Goal: Task Accomplishment & Management: Complete application form

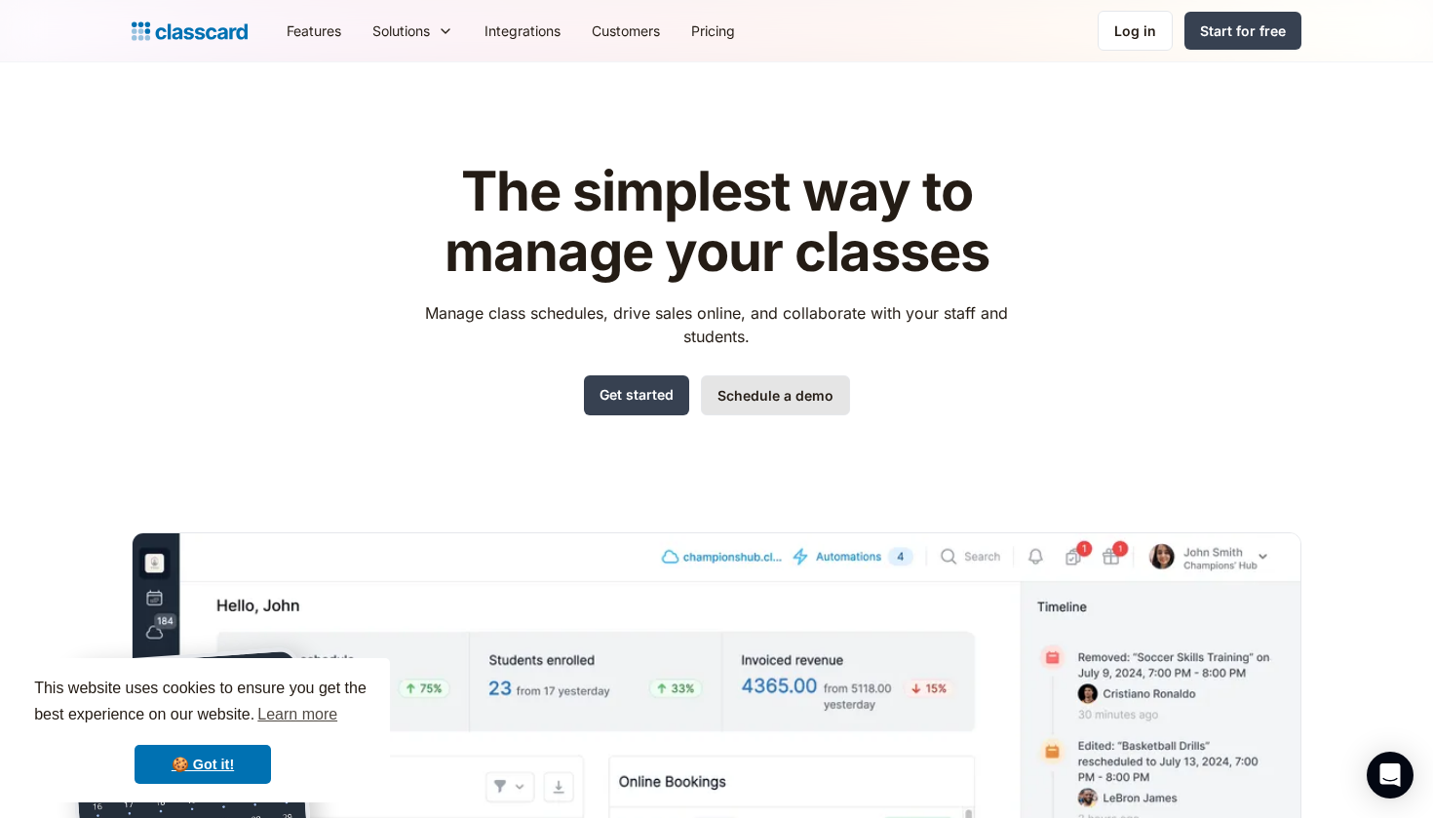
click at [769, 401] on link "Schedule a demo" at bounding box center [775, 395] width 149 height 40
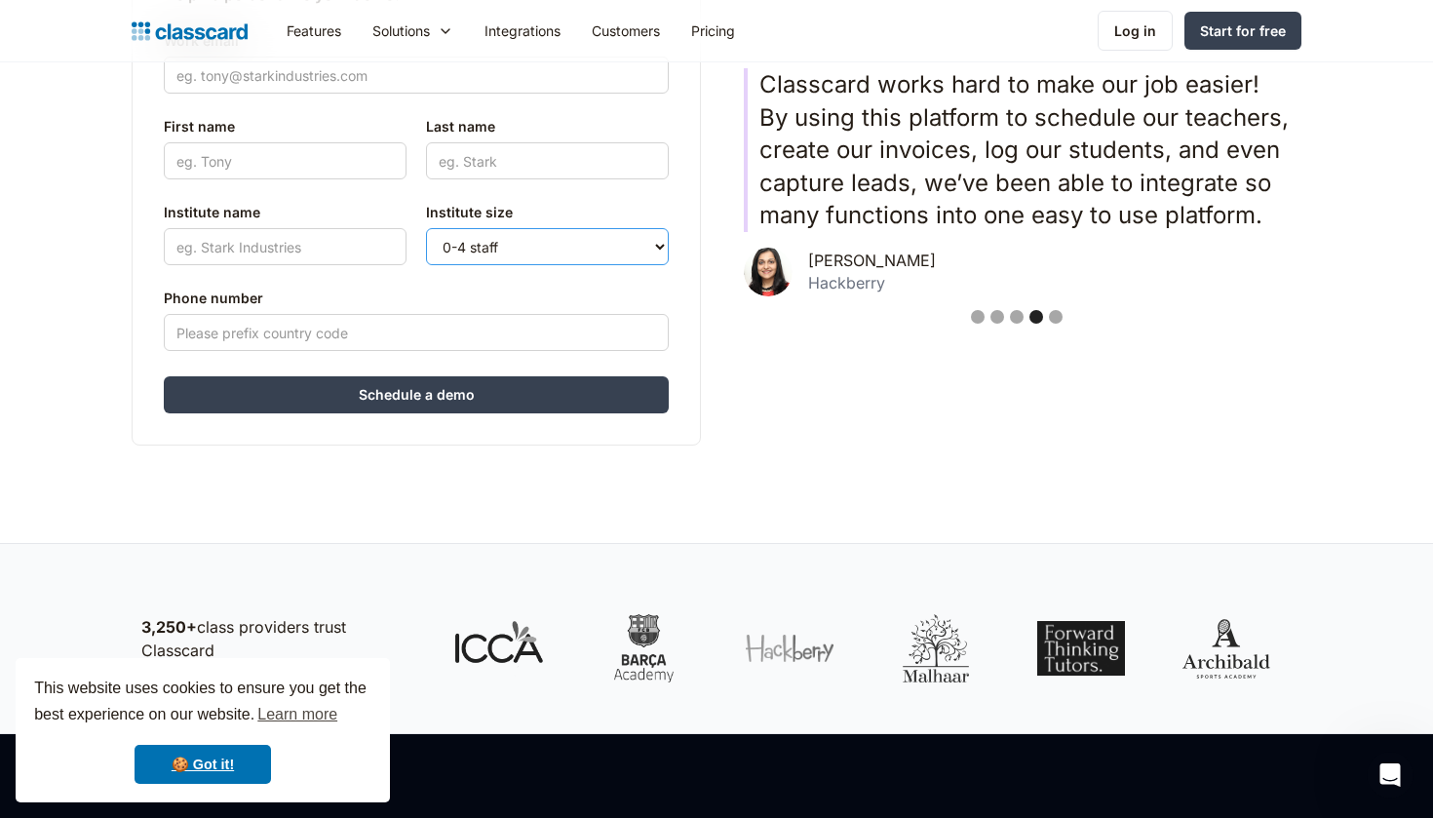
select select "5-10"
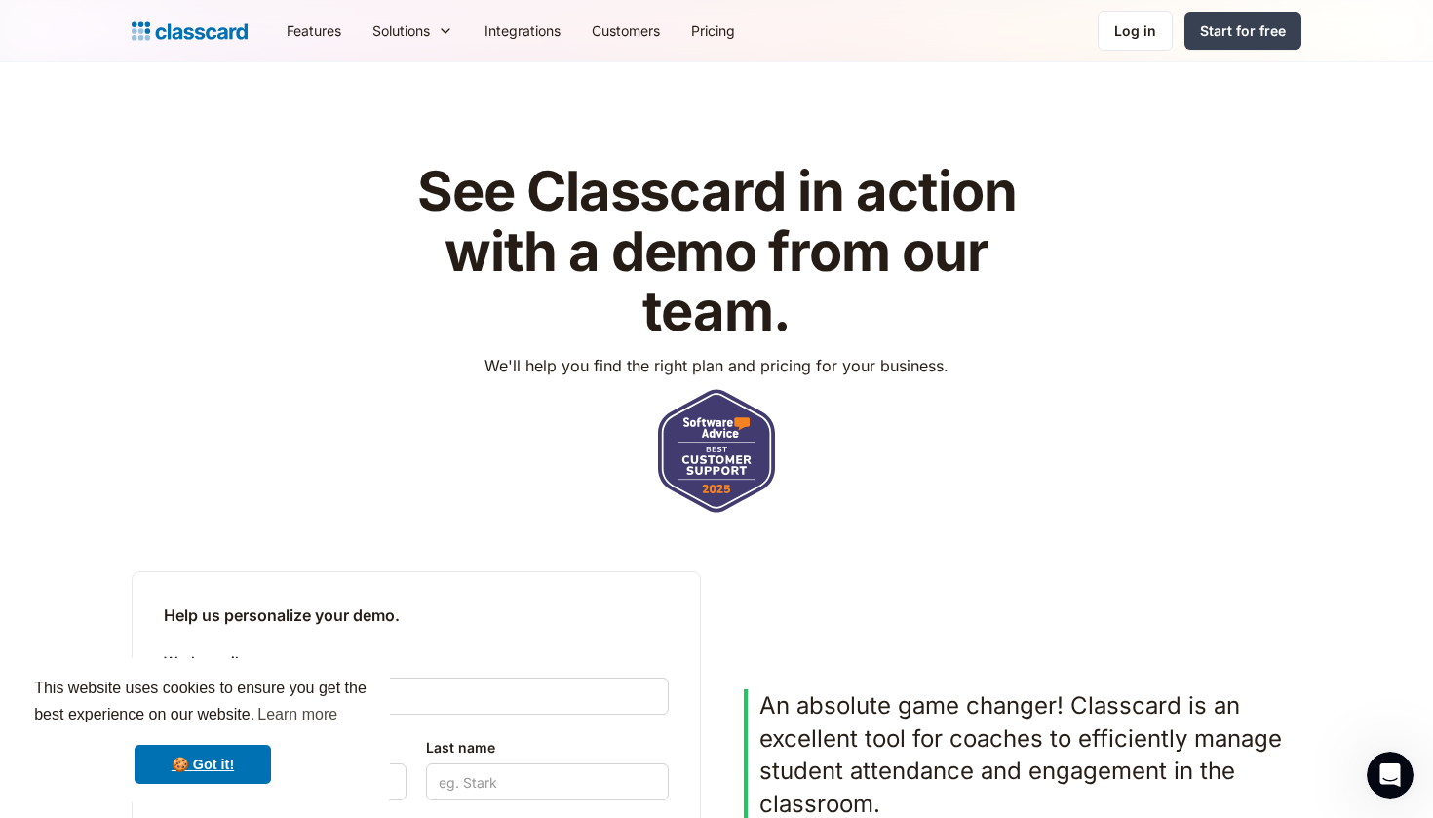
scroll to position [19, 0]
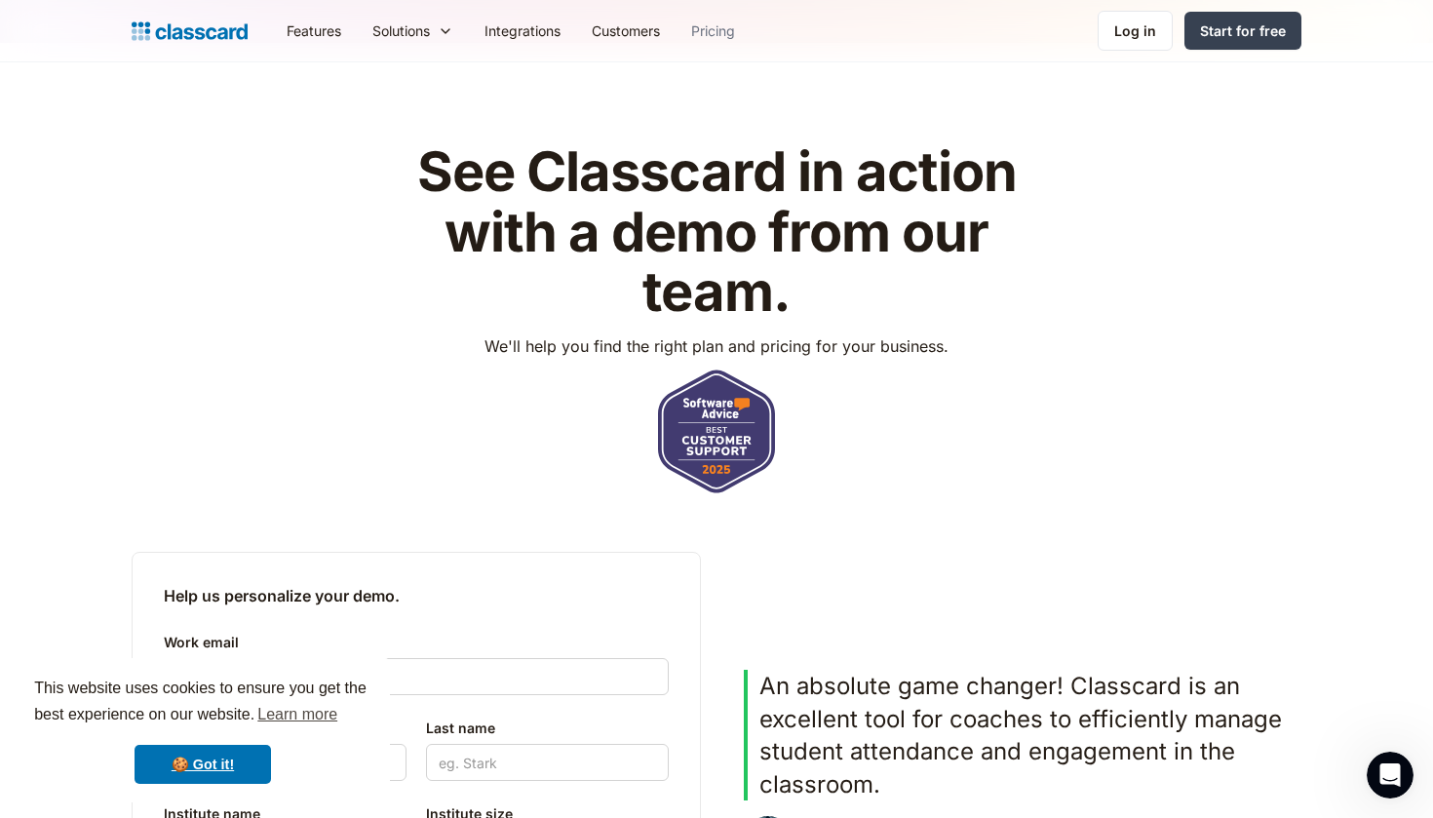
click at [711, 31] on link "Pricing" at bounding box center [712, 31] width 75 height 44
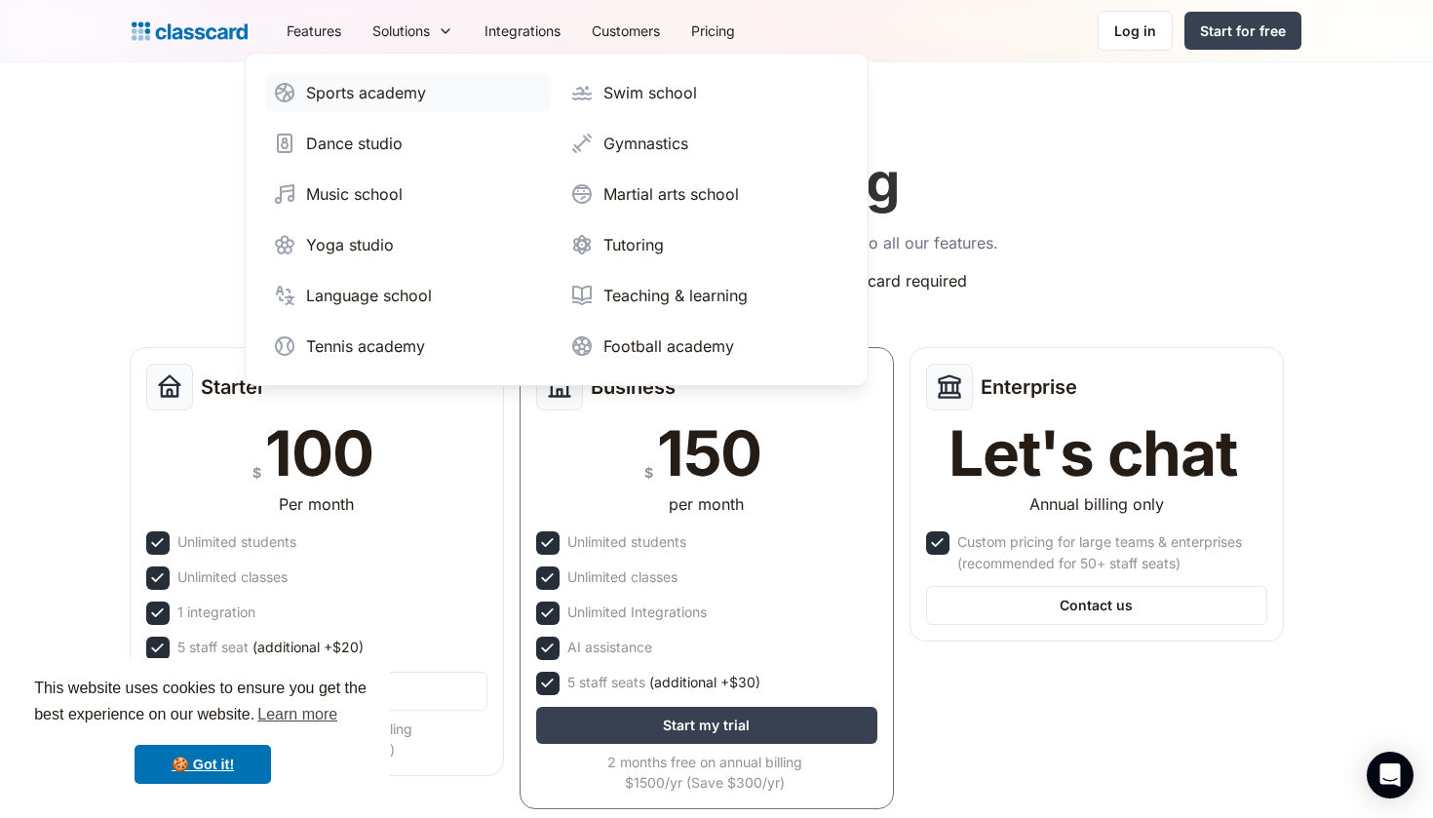
click at [400, 104] on link "Sports academy" at bounding box center [408, 92] width 286 height 39
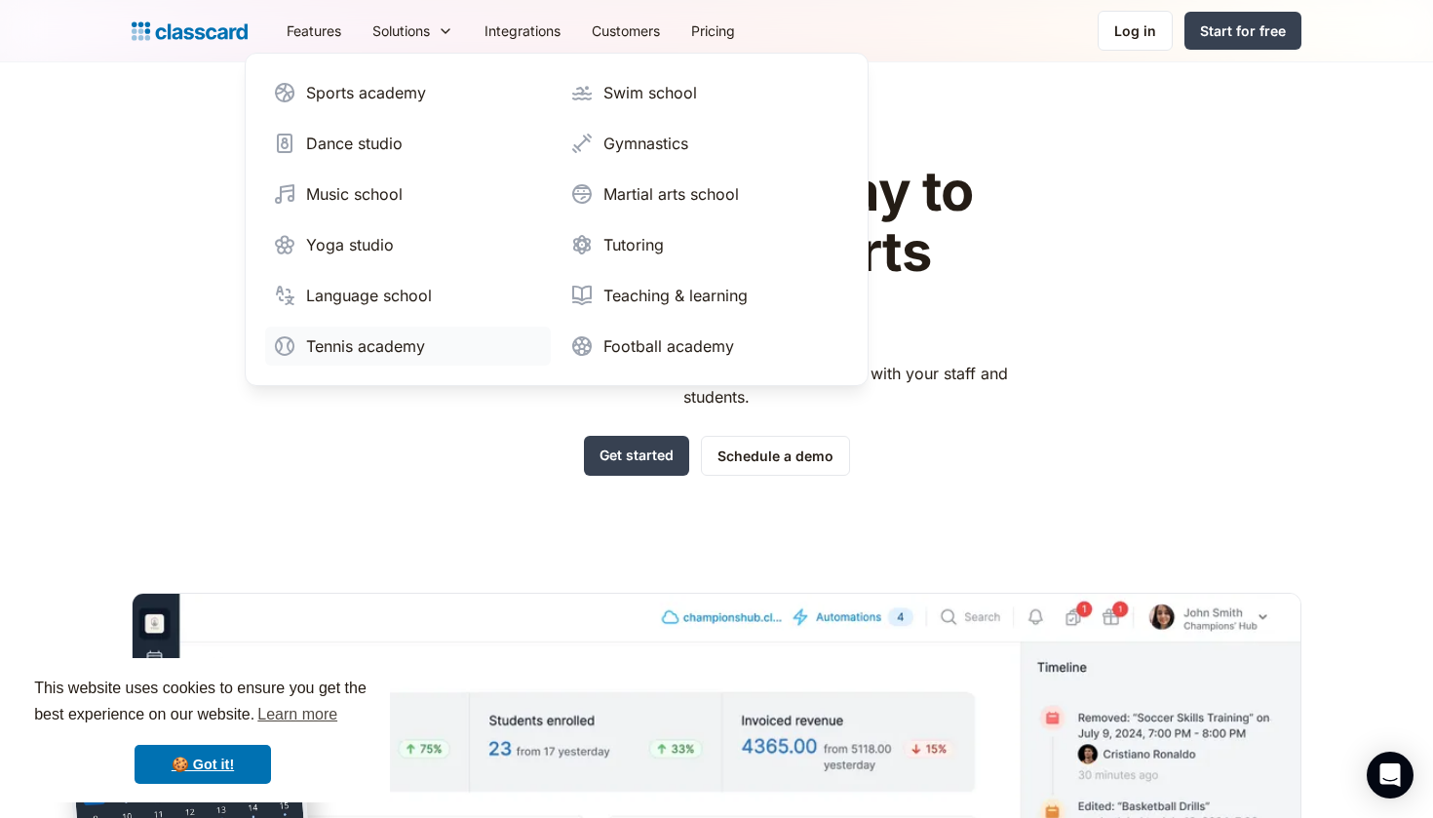
click at [378, 348] on div "Tennis academy" at bounding box center [365, 345] width 119 height 23
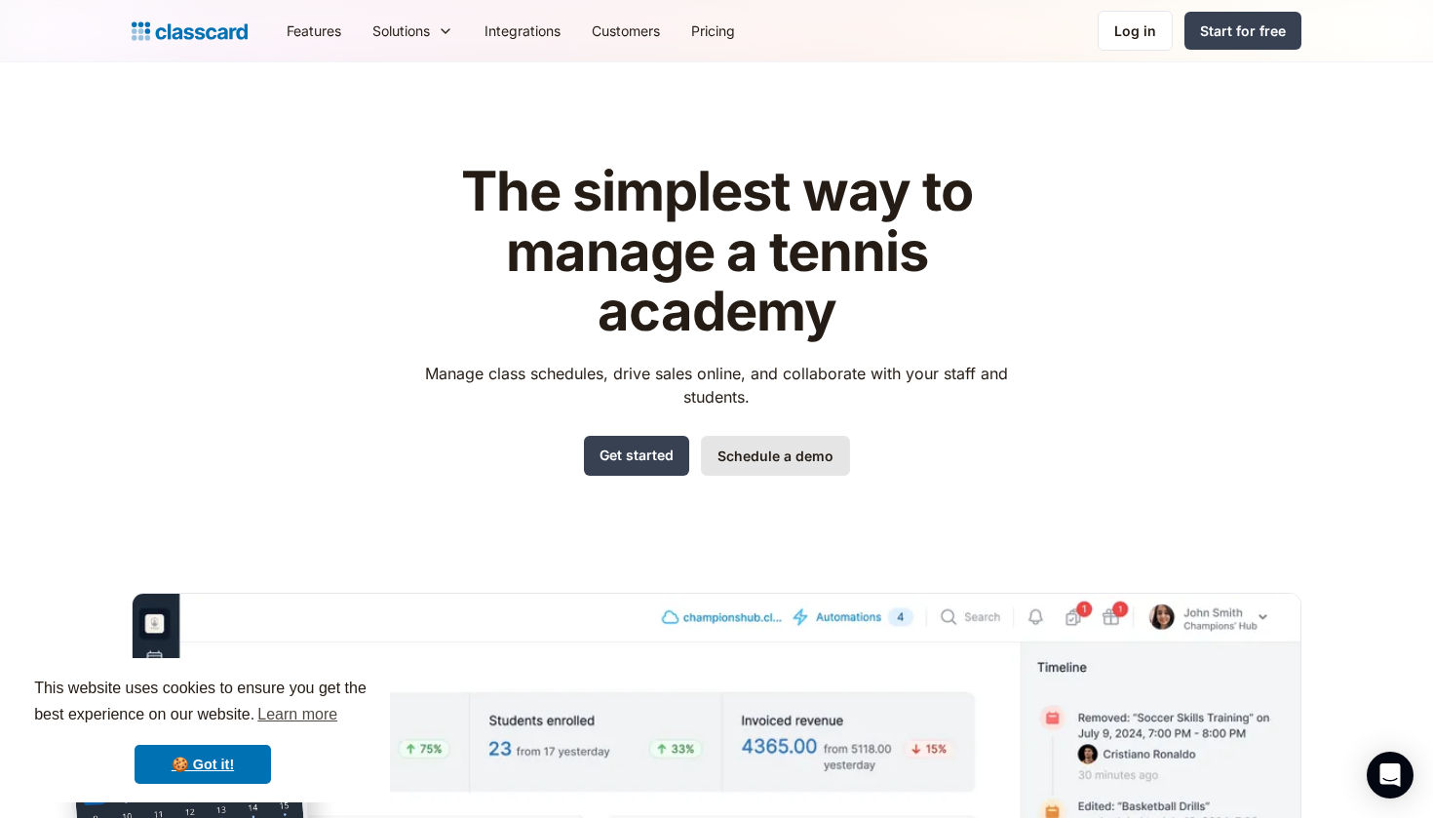
click at [772, 454] on link "Schedule a demo" at bounding box center [775, 456] width 149 height 40
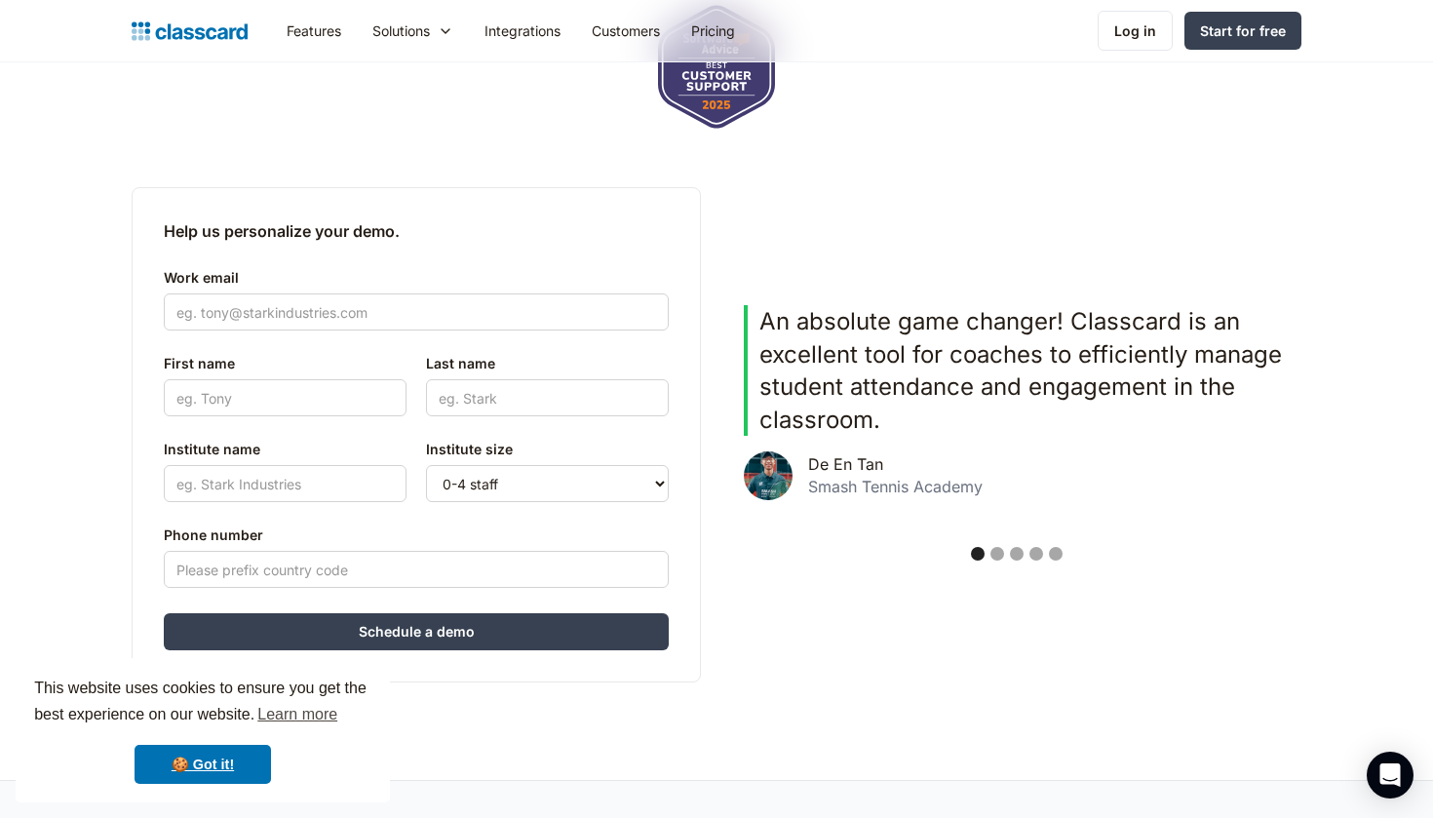
scroll to position [330, 0]
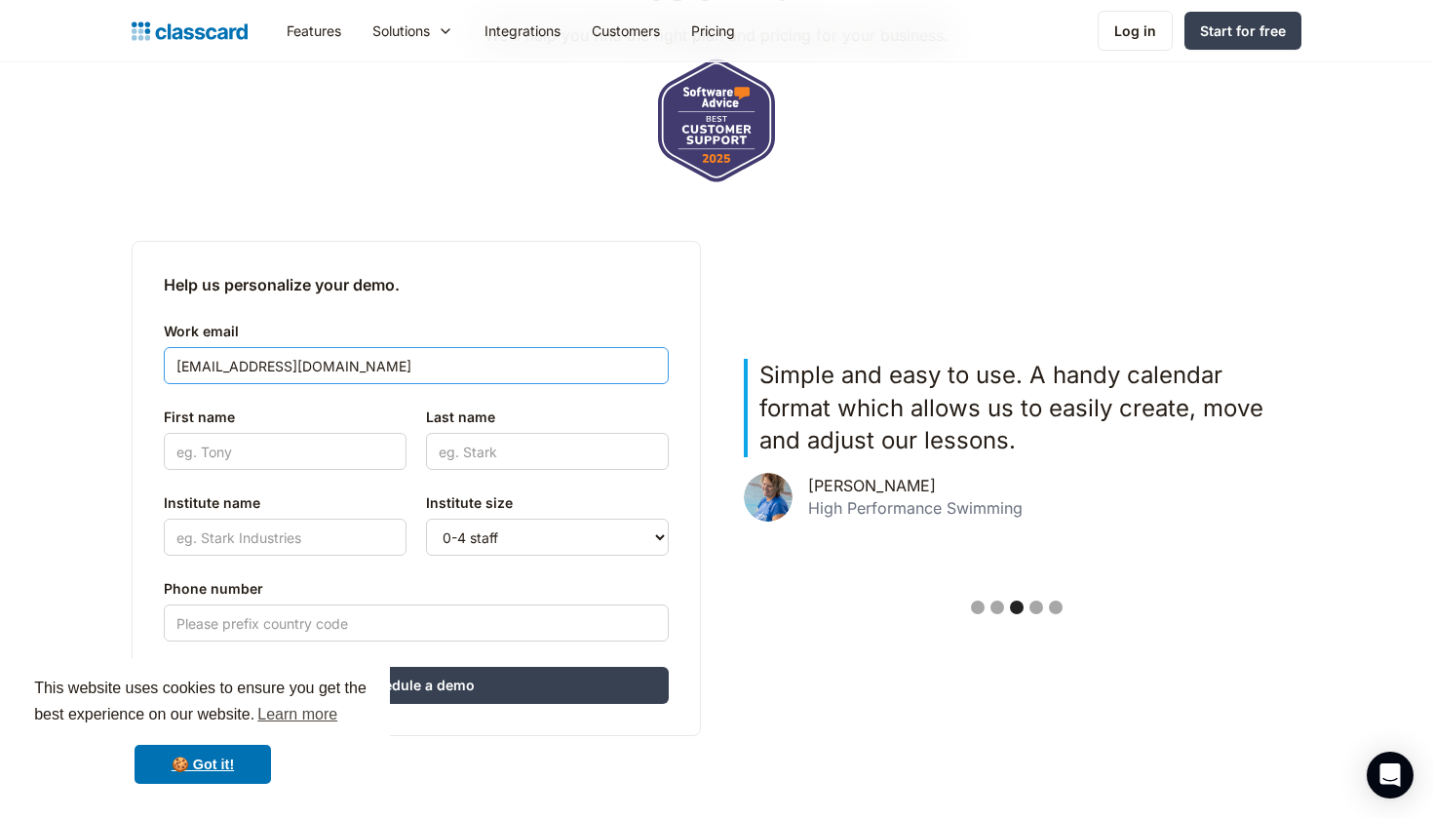
type input "[EMAIL_ADDRESS][DOMAIN_NAME]"
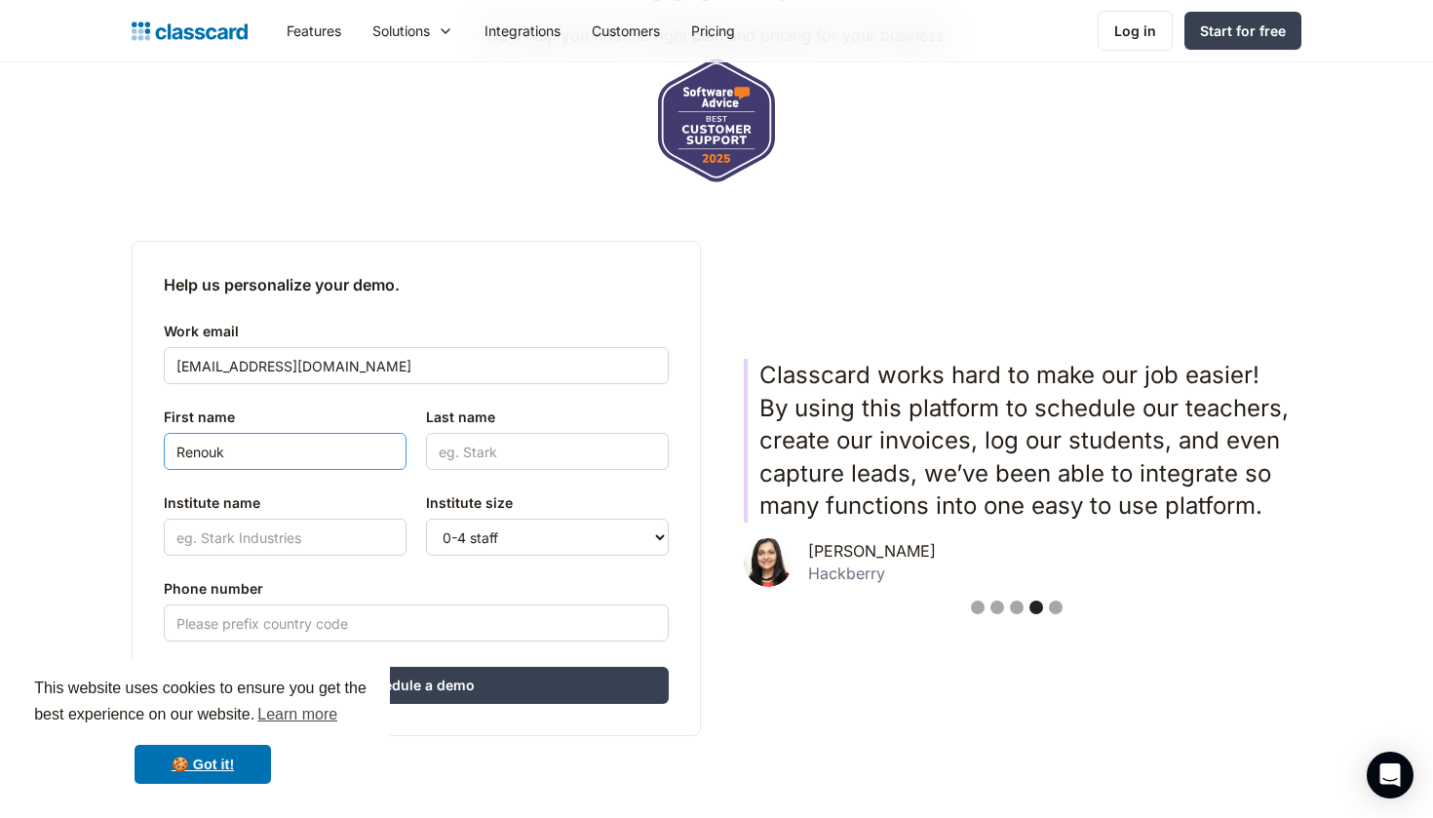
type input "Renouk"
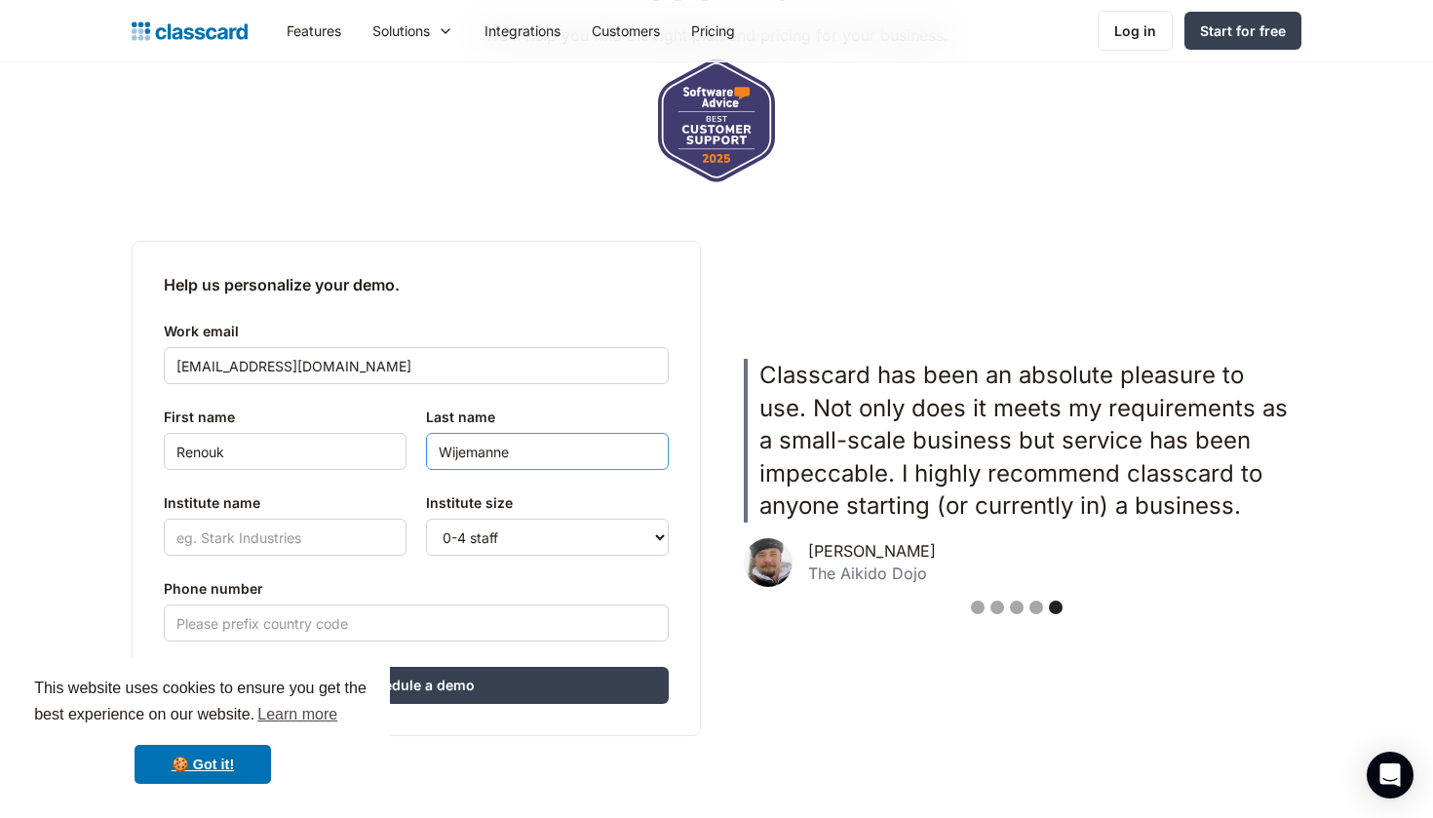
type input "Wijemanne"
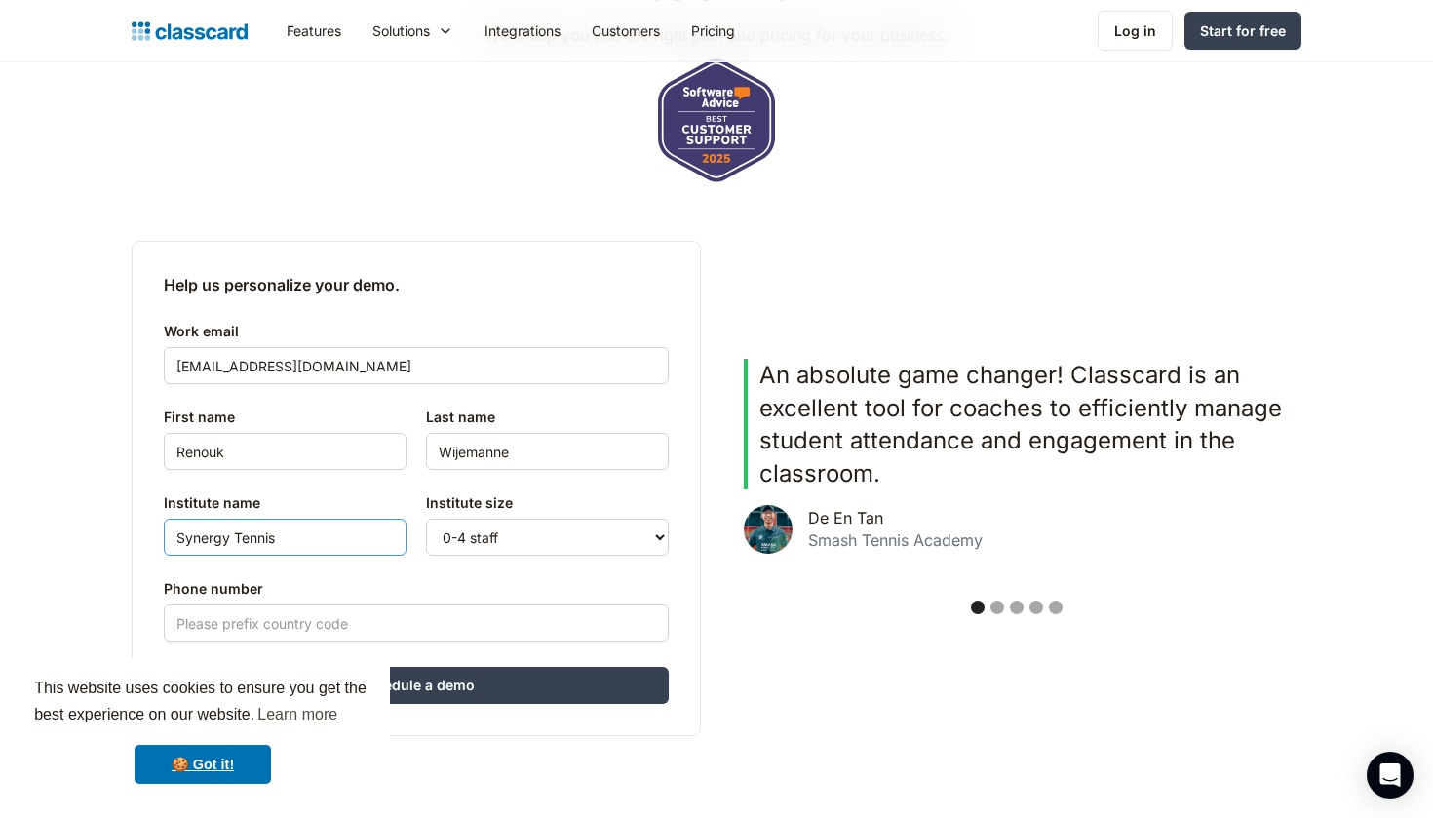
type input "Synergy Tennis"
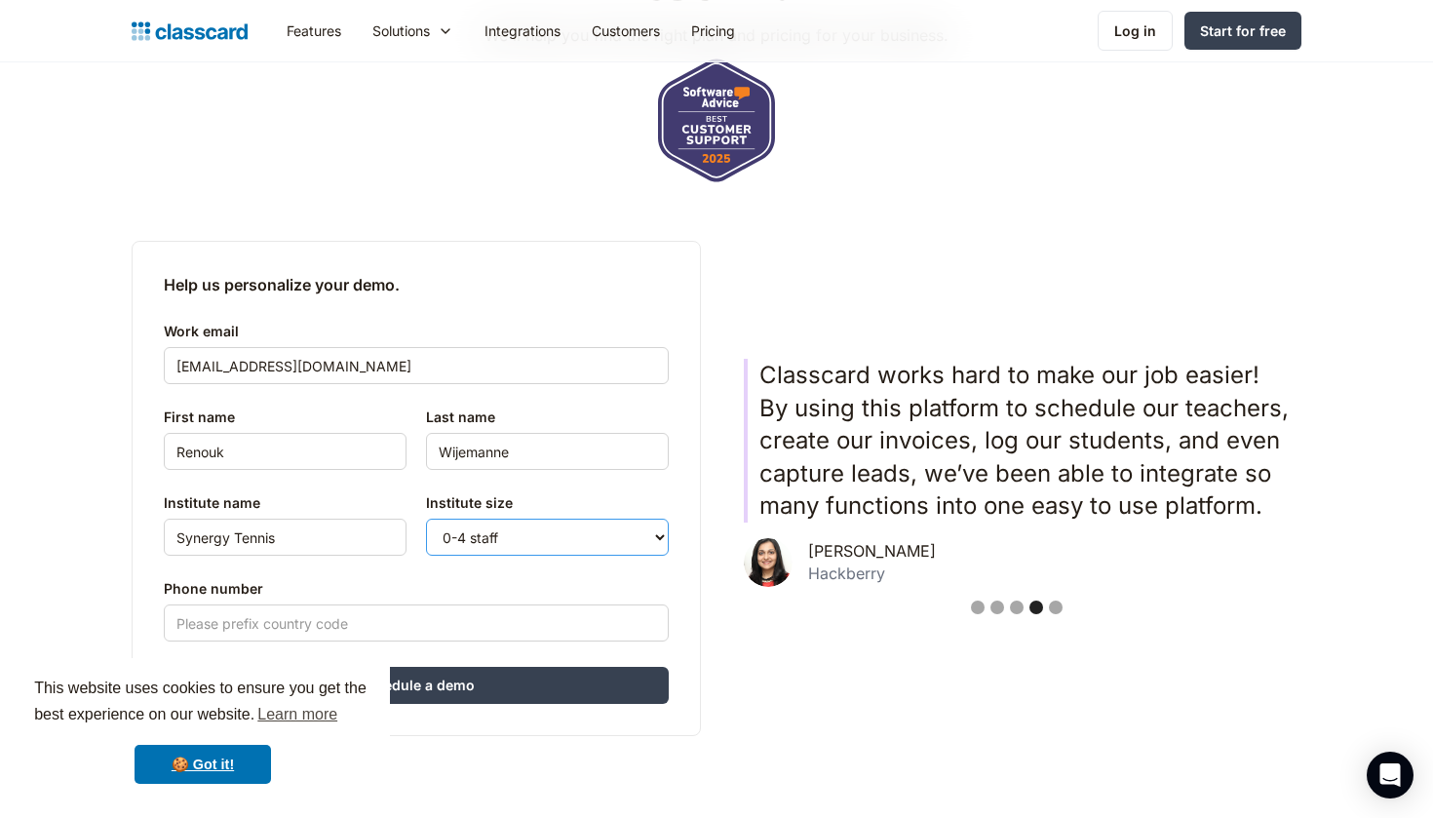
select select "5-10"
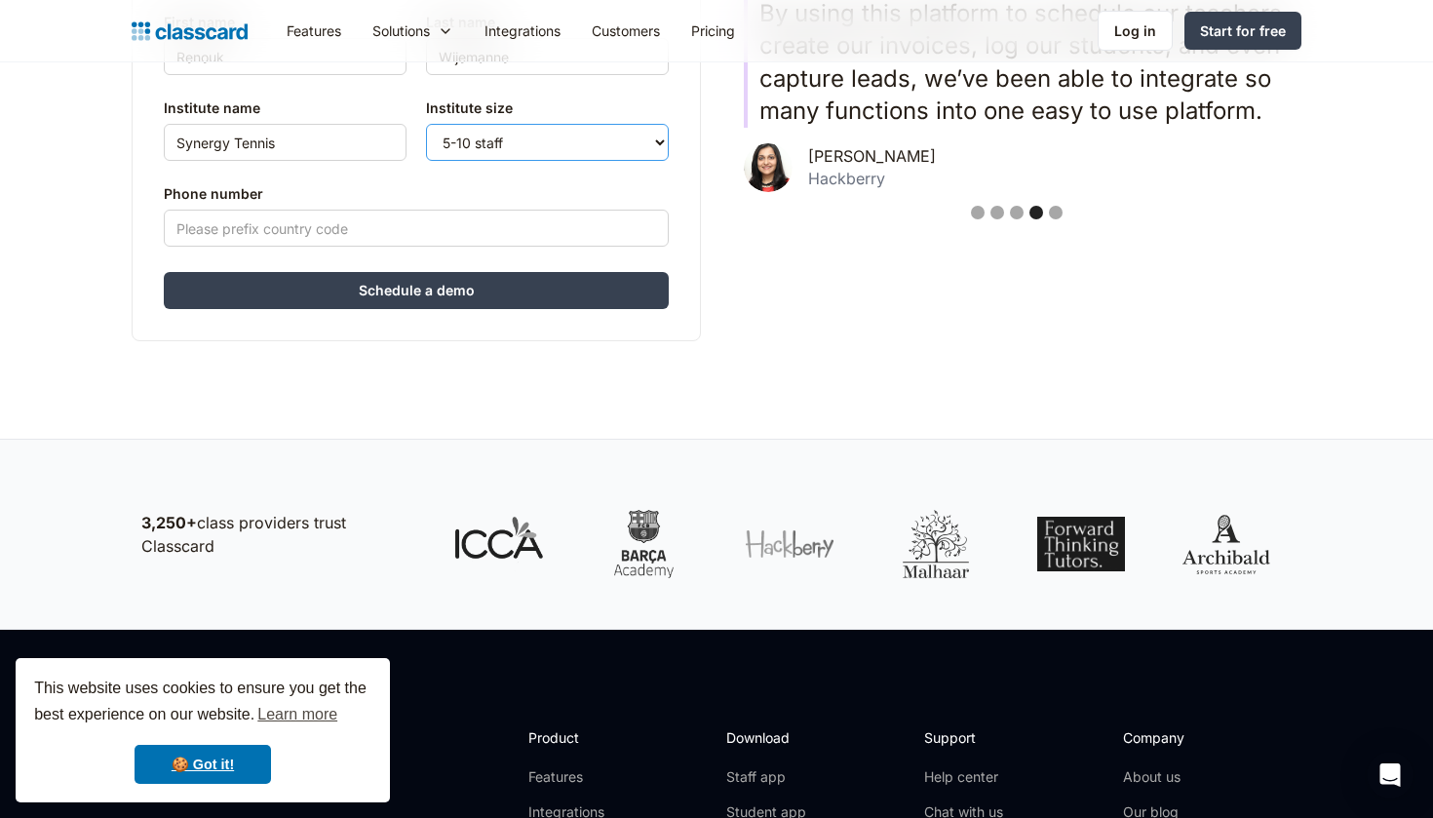
scroll to position [756, 0]
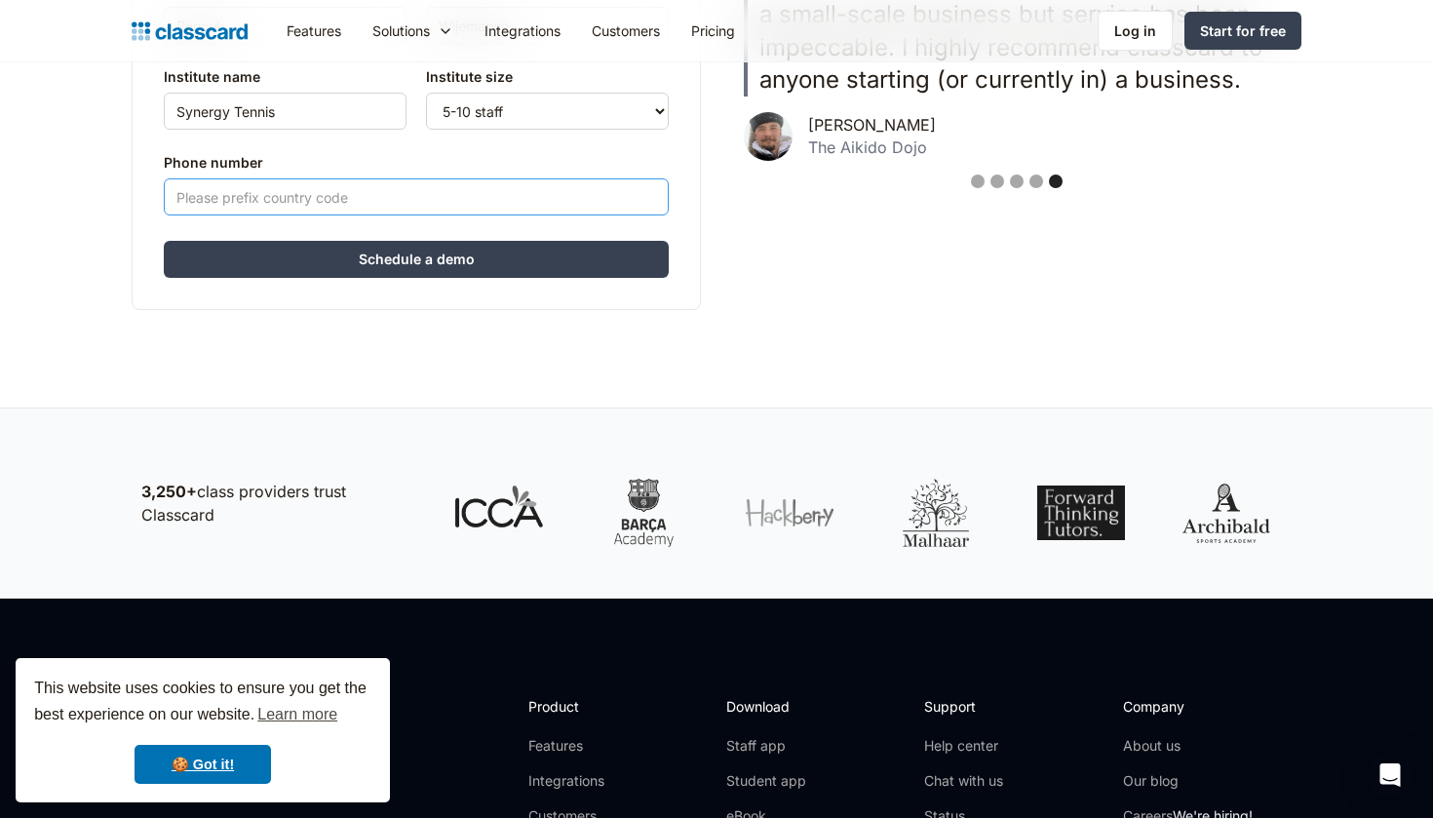
click at [652, 200] on input "Phone number" at bounding box center [416, 196] width 505 height 37
type input "+"
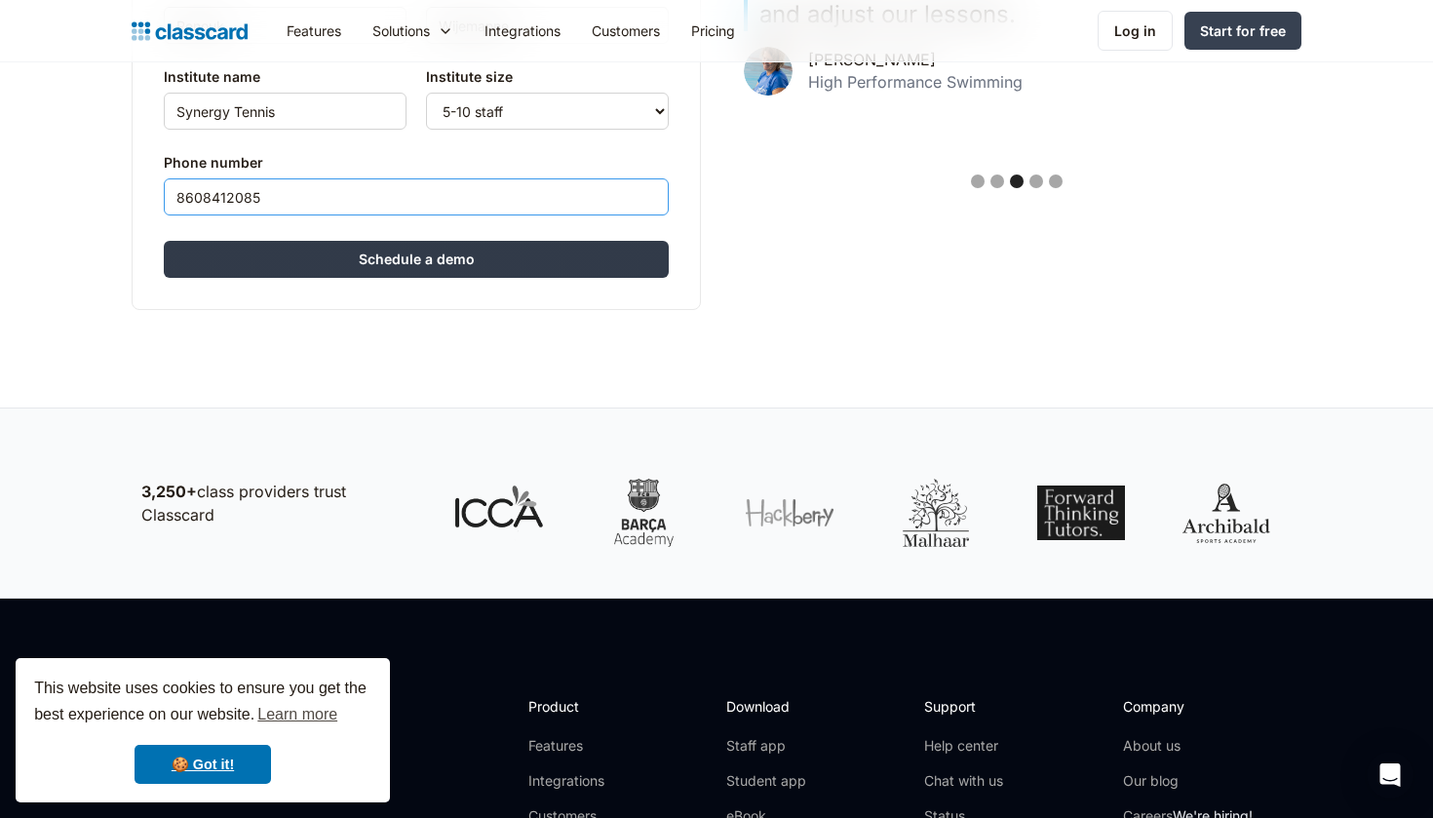
type input "8608412085"
click at [378, 265] on input "Schedule a demo" at bounding box center [416, 259] width 505 height 37
type input "Hang in there..."
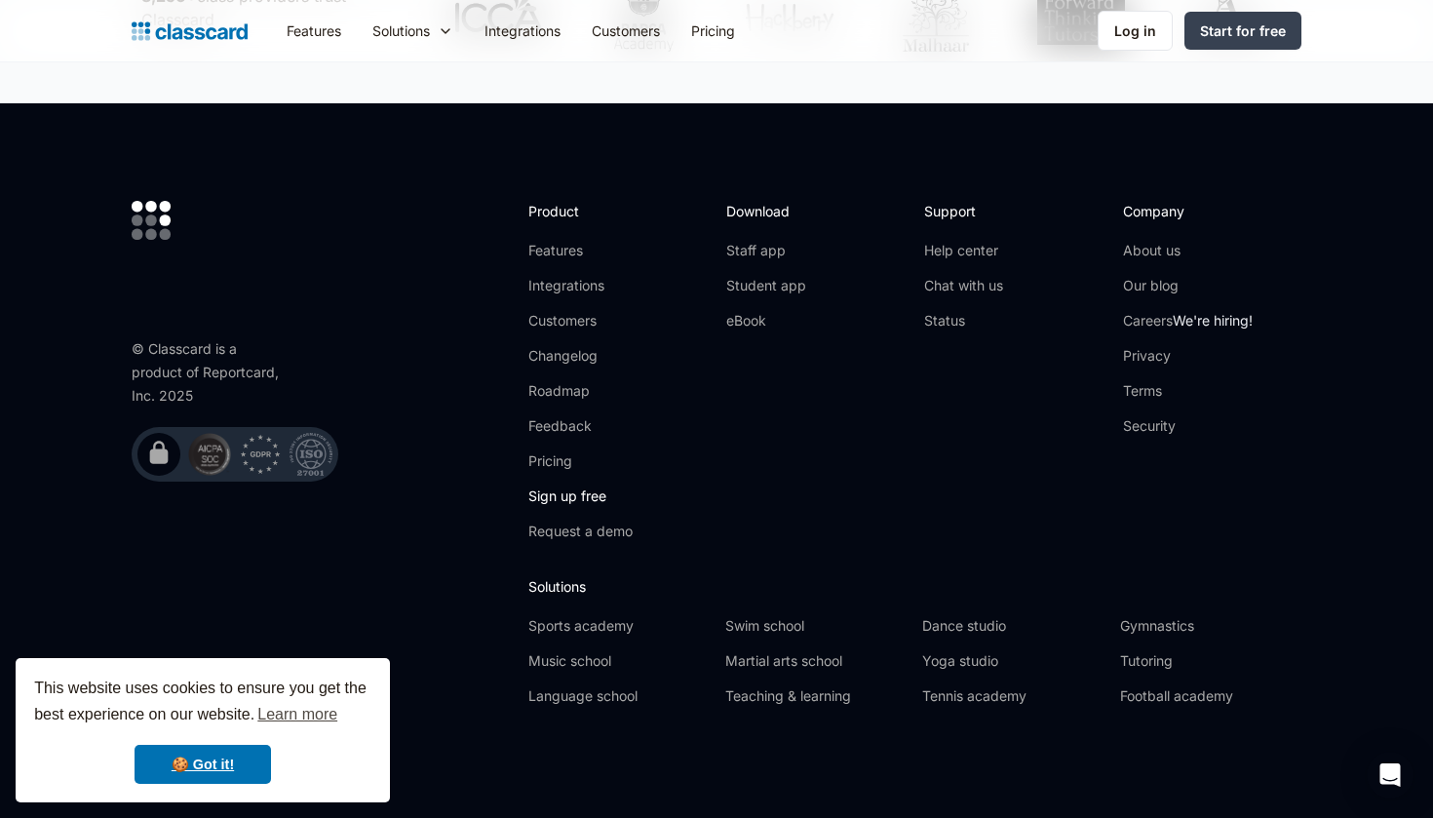
scroll to position [1621, 0]
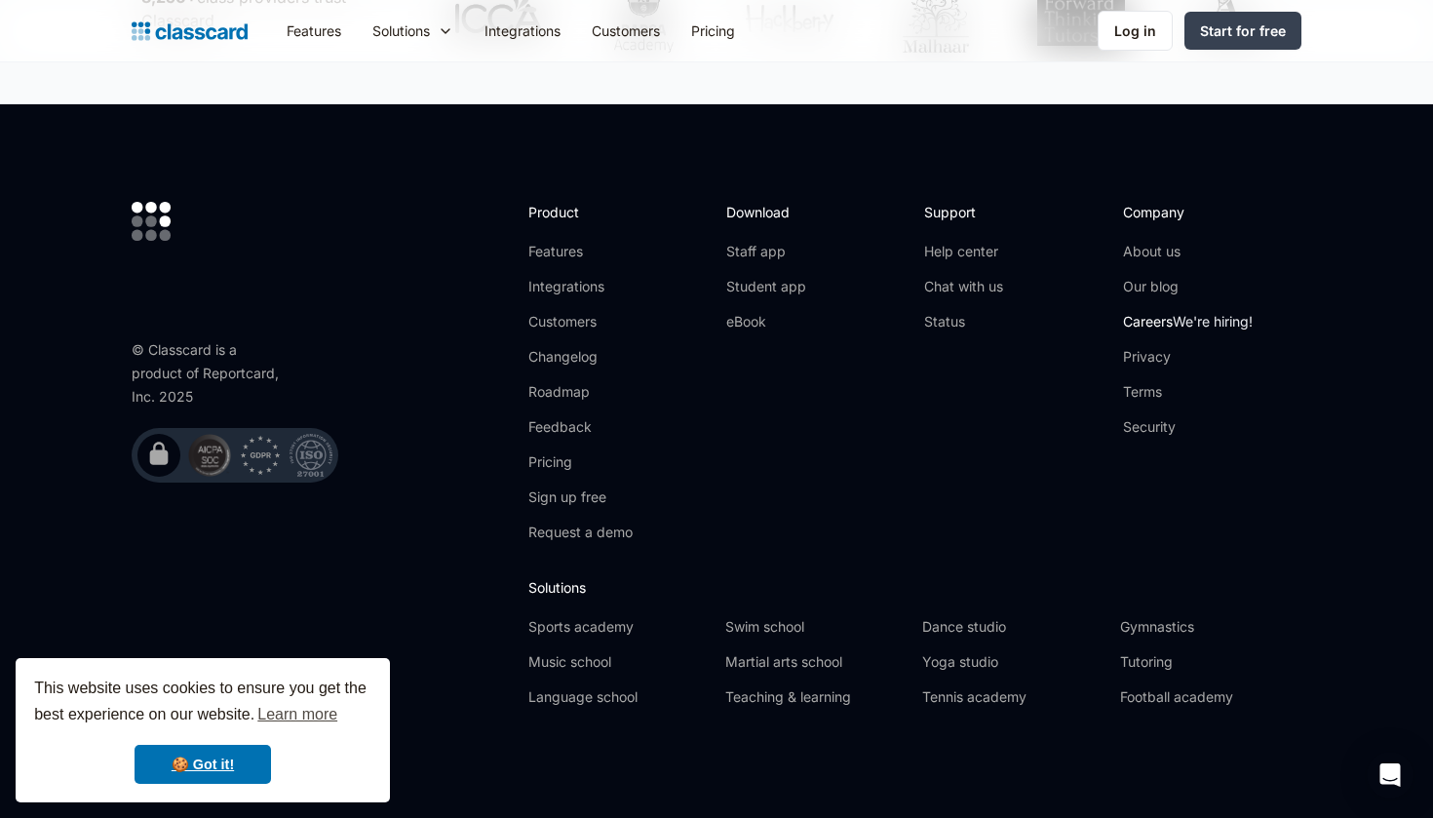
click at [1158, 322] on link "Careers We're hiring!" at bounding box center [1188, 321] width 130 height 19
